Goal: Task Accomplishment & Management: Manage account settings

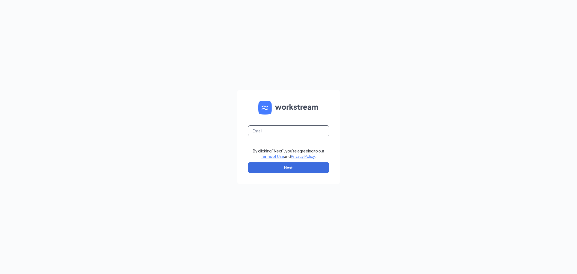
drag, startPoint x: 293, startPoint y: 147, endPoint x: 294, endPoint y: 134, distance: 12.2
click at [294, 134] on input "text" at bounding box center [288, 130] width 81 height 11
type input "[EMAIL_ADDRESS][DOMAIN_NAME]"
click at [297, 167] on button "Next" at bounding box center [288, 167] width 81 height 11
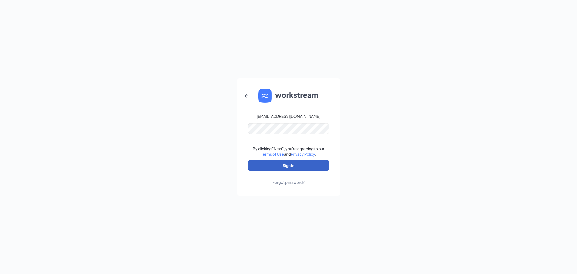
click at [297, 164] on button "Sign In" at bounding box center [288, 165] width 81 height 11
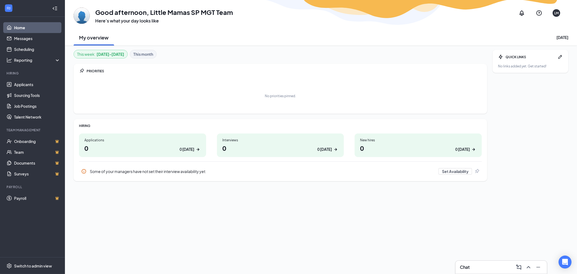
click at [239, 147] on h1 "0 0 [DATE]" at bounding box center [280, 147] width 116 height 9
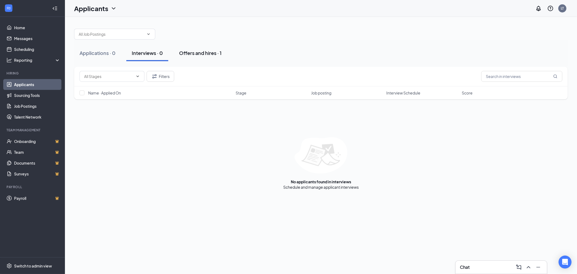
click at [200, 53] on div "Offers and hires · 1" at bounding box center [200, 53] width 42 height 7
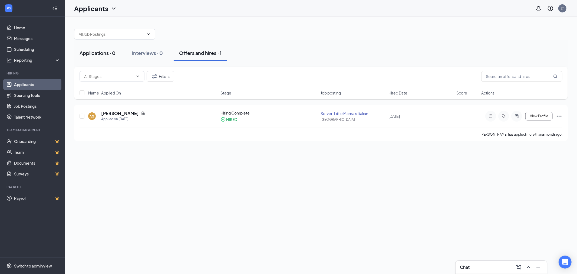
click at [93, 54] on div "Applications · 0" at bounding box center [98, 53] width 36 height 7
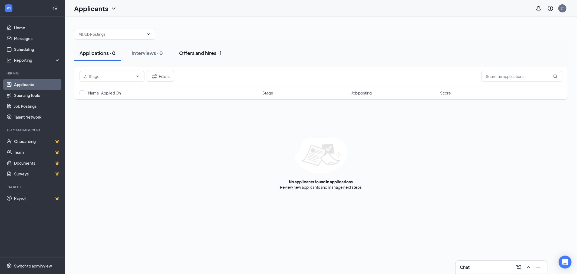
click at [198, 58] on button "Offers and hires · 1" at bounding box center [200, 53] width 53 height 16
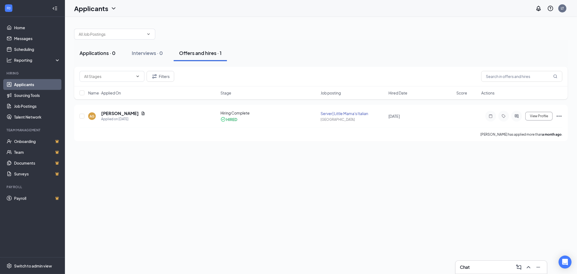
click at [103, 55] on div "Applications · 0" at bounding box center [98, 53] width 36 height 7
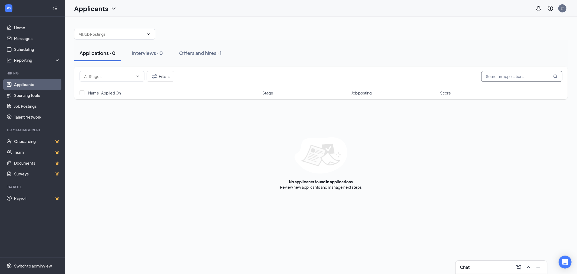
click at [516, 75] on input "text" at bounding box center [521, 76] width 81 height 11
click at [31, 83] on link "Applicants" at bounding box center [37, 84] width 46 height 11
click at [159, 77] on button "Filters" at bounding box center [161, 76] width 28 height 11
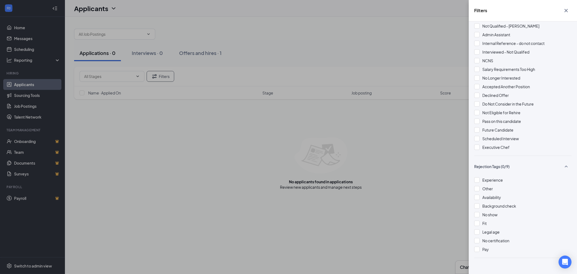
scroll to position [186, 0]
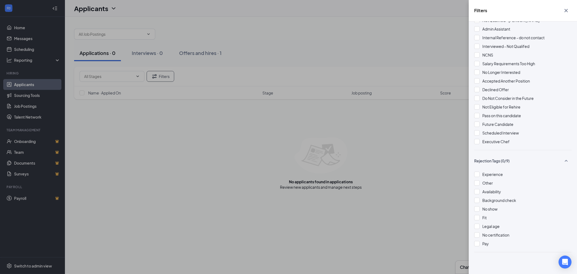
click at [416, 216] on div "Filters Applicant Status (0/5) Unread message Hasn't messaged back Stuck in sta…" at bounding box center [288, 137] width 577 height 274
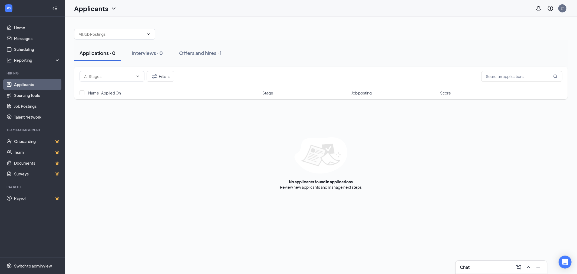
click at [428, 174] on div "No applicants found in applications Review new applicants and manage next steps" at bounding box center [321, 163] width 494 height 52
click at [523, 113] on div "Filters Name · Applied On Stage Job posting Score No applicants found in applic…" at bounding box center [321, 128] width 494 height 123
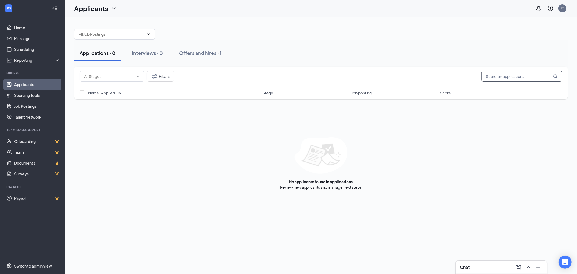
click at [525, 77] on input "text" at bounding box center [521, 76] width 81 height 11
type input "[PERSON_NAME]"
click at [114, 11] on icon "ChevronDown" at bounding box center [113, 8] width 6 height 6
click at [114, 8] on icon "ChevronDown" at bounding box center [113, 8] width 6 height 6
click at [114, 8] on icon "ChevronDown" at bounding box center [114, 8] width 4 height 2
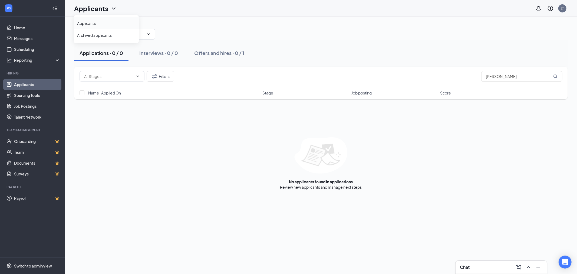
click at [102, 22] on link "Applicants" at bounding box center [106, 23] width 58 height 5
click at [128, 34] on input "text" at bounding box center [111, 34] width 65 height 6
click at [120, 41] on div "Server| Little Mama's Italian ([GEOGRAPHIC_DATA])" at bounding box center [119, 47] width 81 height 18
type input "Server| Little Mama's Italian ([GEOGRAPHIC_DATA])"
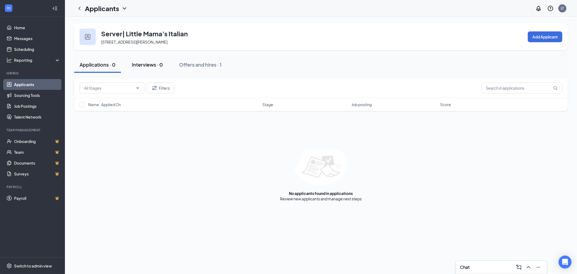
click at [153, 66] on div "Interviews · 0" at bounding box center [147, 64] width 31 height 7
click at [214, 66] on div "Offers and hires · 1" at bounding box center [200, 64] width 42 height 7
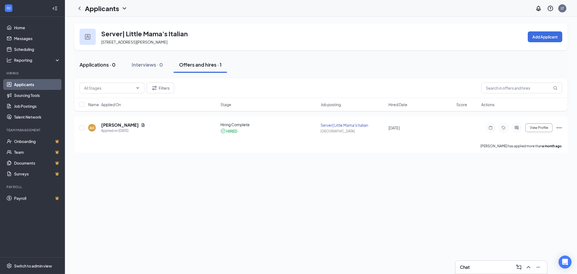
click at [99, 65] on div "Applications · 0" at bounding box center [98, 64] width 36 height 7
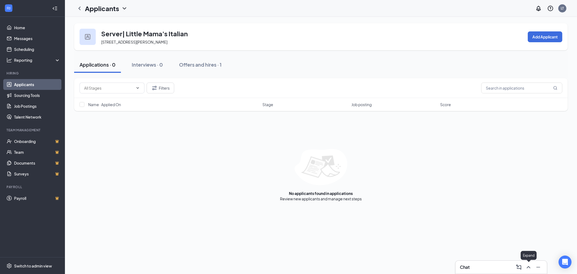
click at [529, 268] on icon "ChevronUp" at bounding box center [528, 267] width 6 height 6
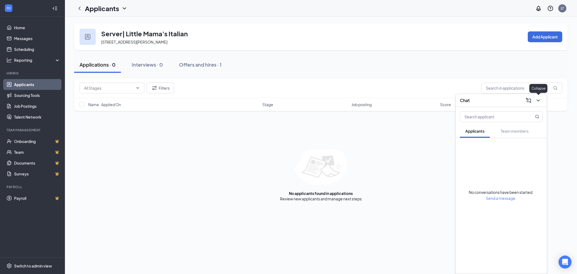
click at [538, 104] on button at bounding box center [538, 100] width 9 height 9
